Goal: Information Seeking & Learning: Learn about a topic

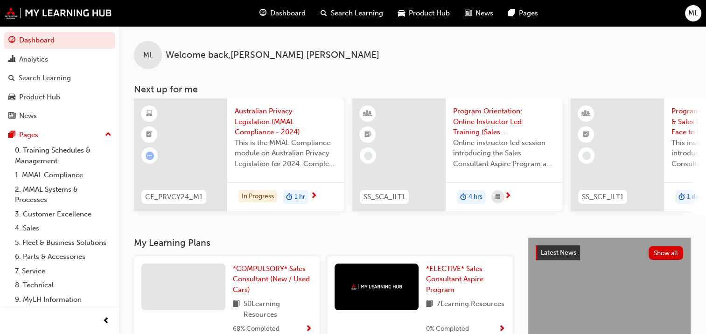
click at [282, 14] on span "Dashboard" at bounding box center [287, 13] width 35 height 11
click at [45, 101] on div "Product Hub" at bounding box center [39, 97] width 41 height 11
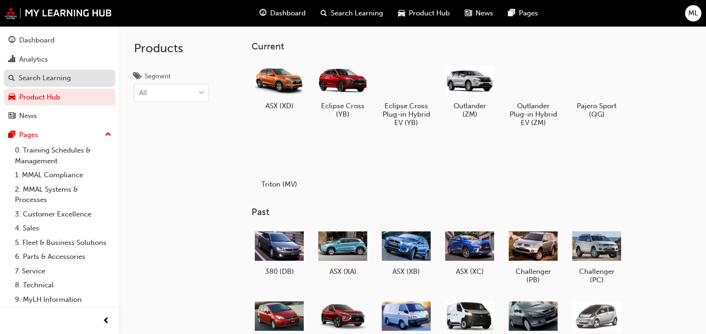
click at [31, 73] on div "Search Learning" at bounding box center [45, 78] width 52 height 11
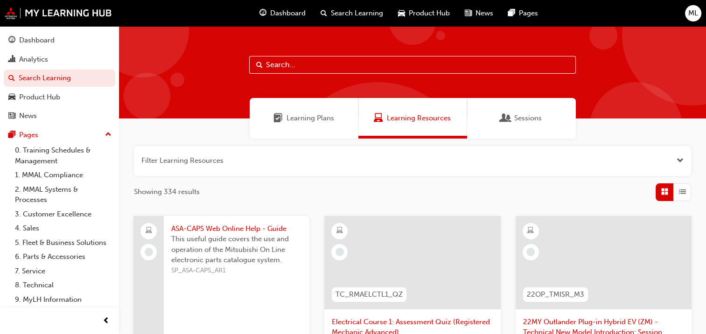
click at [524, 119] on span "Sessions" at bounding box center [528, 118] width 28 height 11
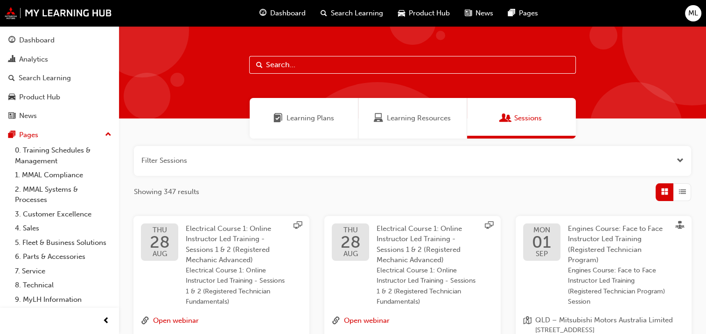
click at [312, 119] on span "Learning Plans" at bounding box center [310, 118] width 48 height 11
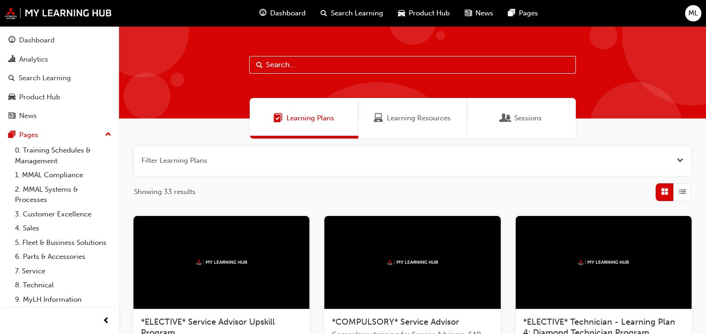
click at [410, 118] on span "Learning Resources" at bounding box center [419, 118] width 64 height 11
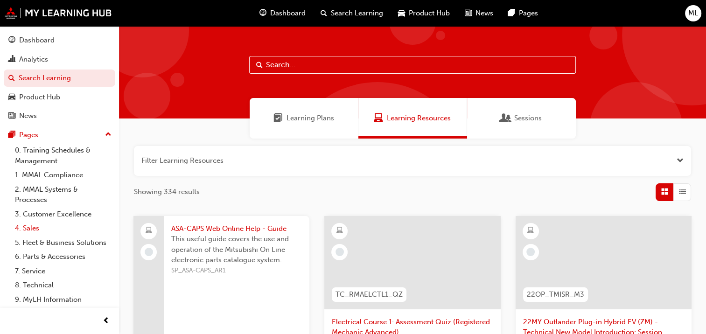
click at [24, 224] on link "4. Sales" at bounding box center [63, 228] width 104 height 14
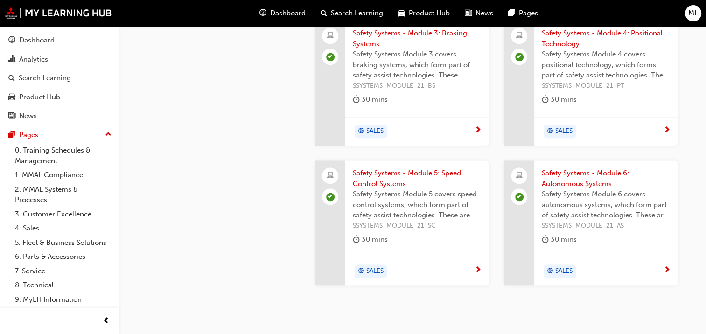
scroll to position [1207, 0]
